Goal: Task Accomplishment & Management: Use online tool/utility

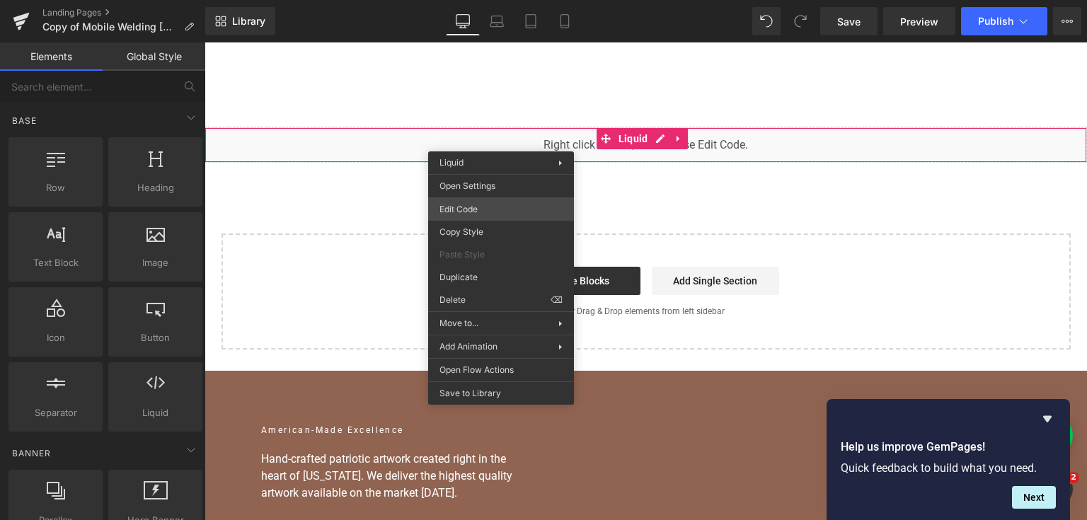
click at [499, 0] on div "You are previewing how the will restyle your page. You can not edit Elements in…" at bounding box center [543, 0] width 1087 height 0
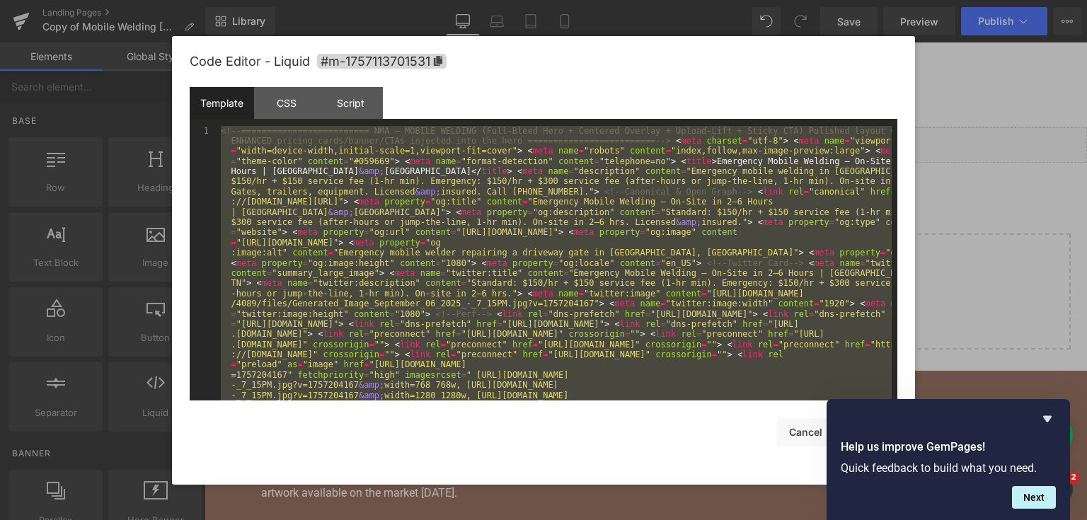
scroll to position [12844, 0]
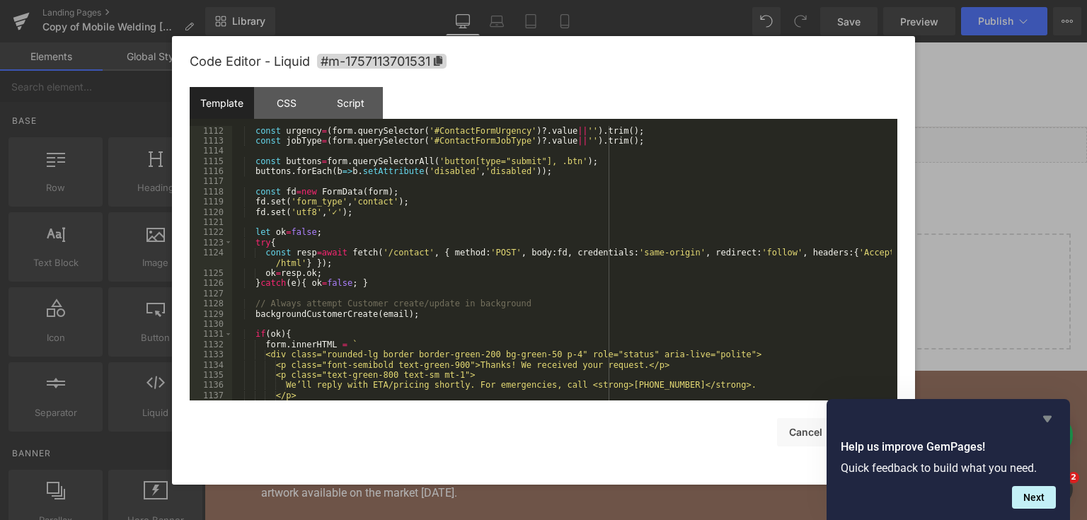
click at [1043, 416] on icon "Hide survey" at bounding box center [1047, 419] width 8 height 6
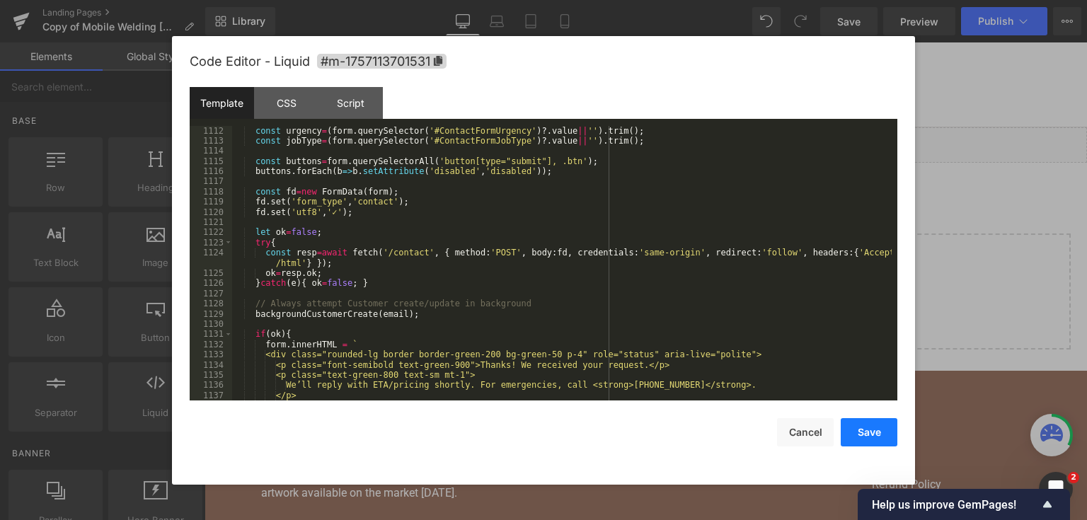
click at [850, 424] on button "Save" at bounding box center [868, 432] width 57 height 28
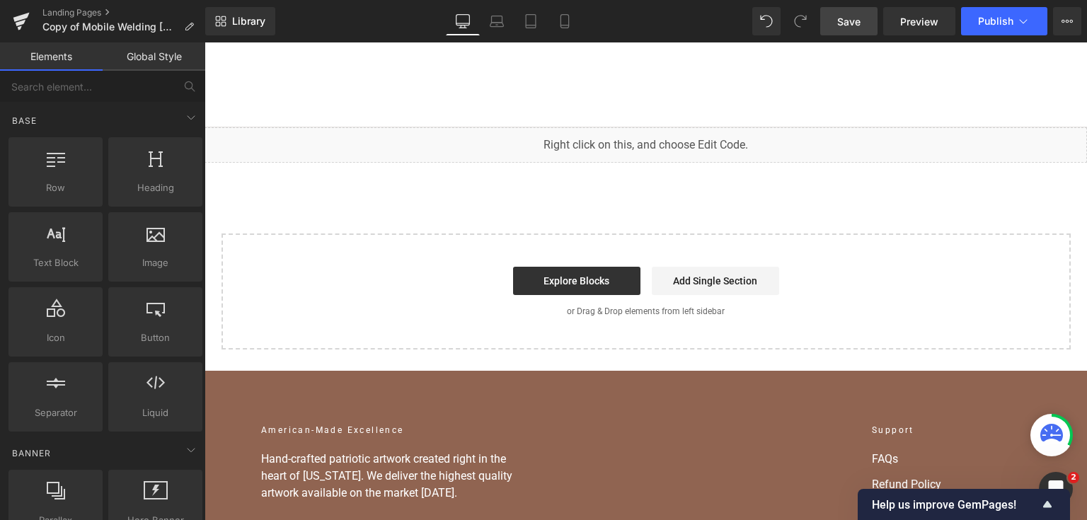
click at [851, 28] on span "Save" at bounding box center [848, 21] width 23 height 15
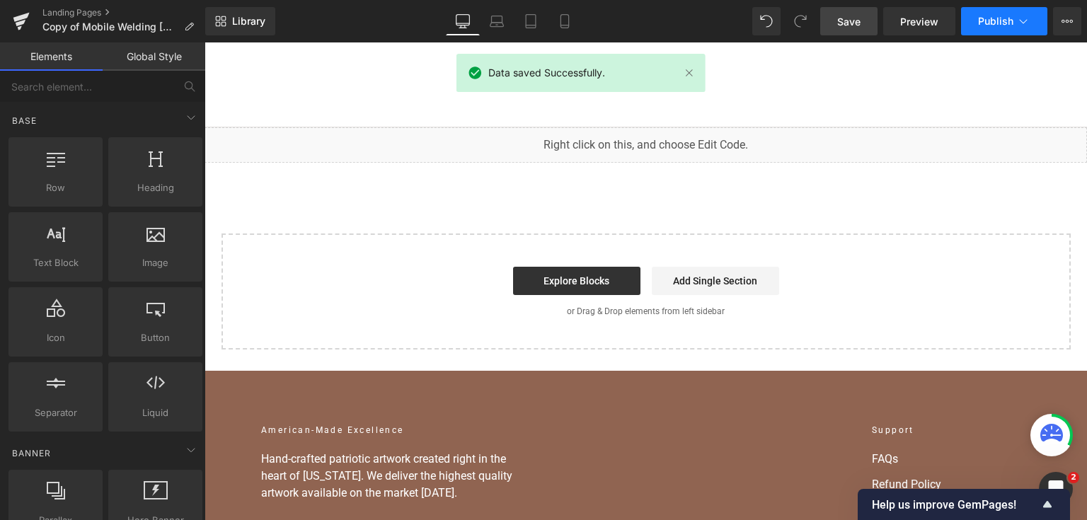
click at [1002, 22] on span "Publish" at bounding box center [995, 21] width 35 height 11
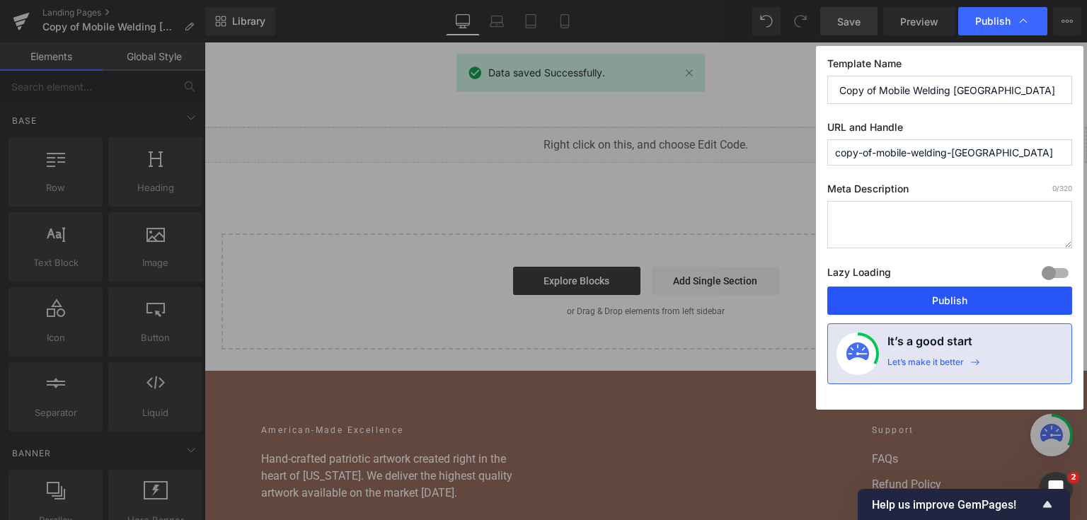
click at [951, 301] on button "Publish" at bounding box center [949, 300] width 245 height 28
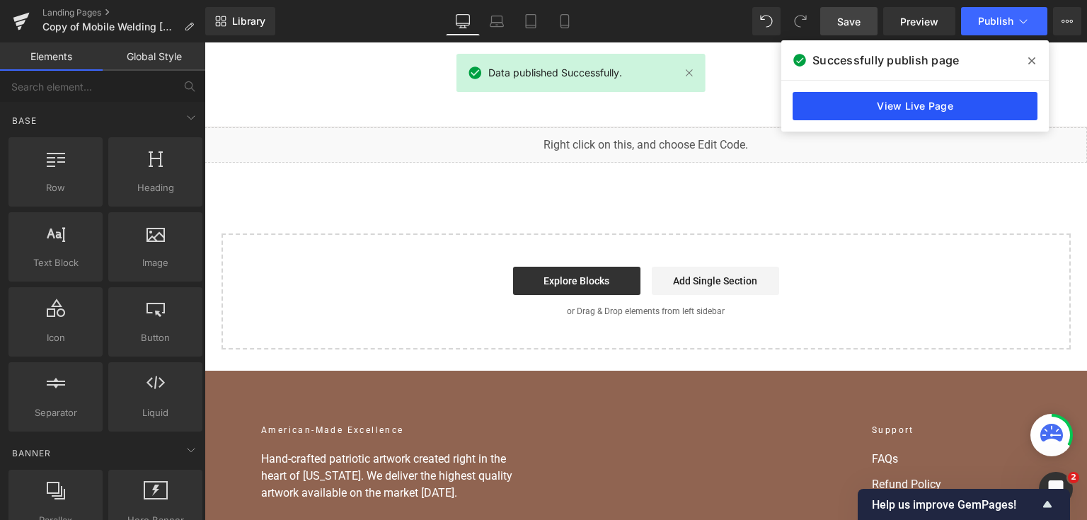
click at [968, 94] on link "View Live Page" at bounding box center [914, 106] width 245 height 28
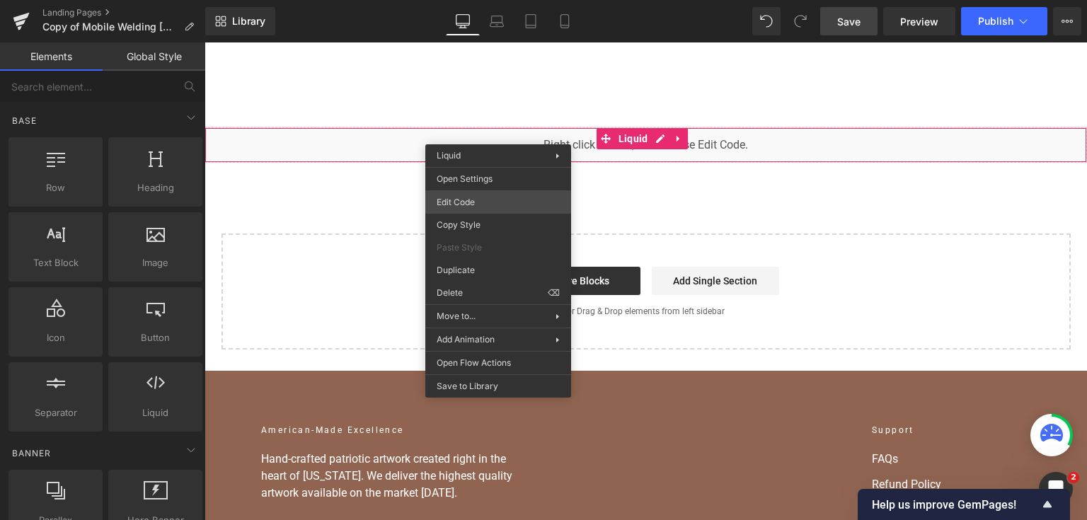
click at [499, 0] on div "You are previewing how the will restyle your page. You can not edit Elements in…" at bounding box center [543, 0] width 1087 height 0
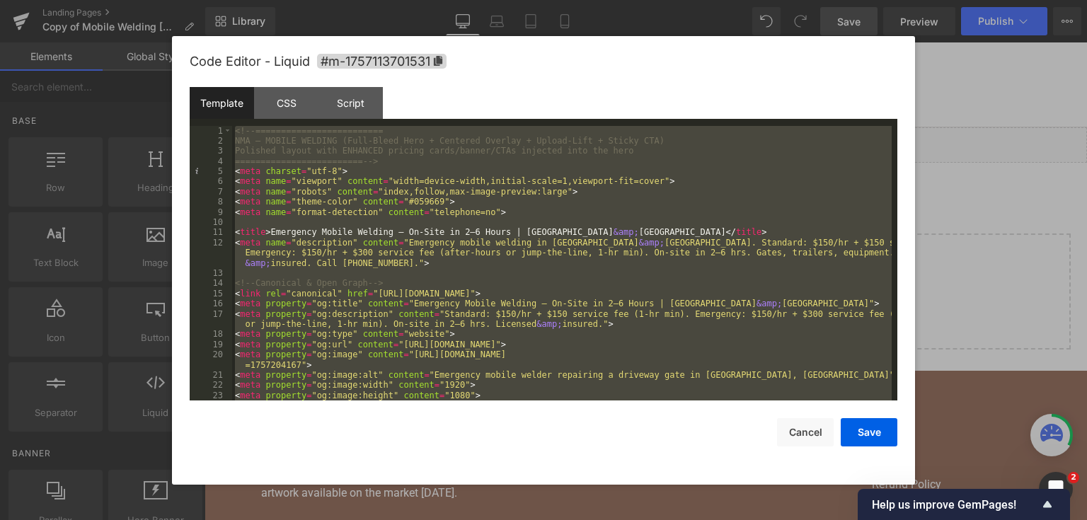
click at [1009, 205] on div at bounding box center [543, 260] width 1087 height 520
